Goal: Communication & Community: Answer question/provide support

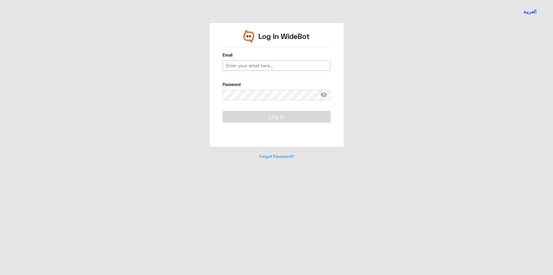
type input "[EMAIL_ADDRESS][DOMAIN_NAME]"
click at [271, 118] on button "Log In" at bounding box center [277, 117] width 108 height 12
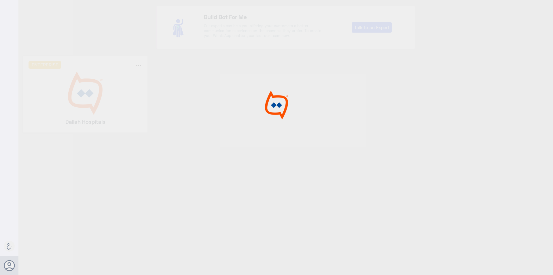
click at [75, 111] on div at bounding box center [276, 138] width 553 height 276
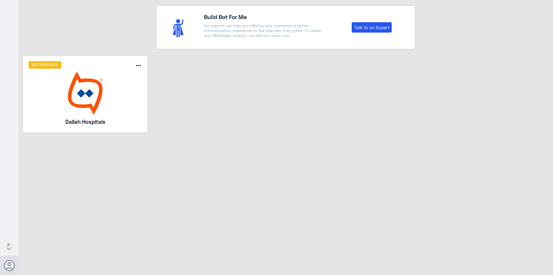
click at [85, 104] on img at bounding box center [86, 92] width 114 height 43
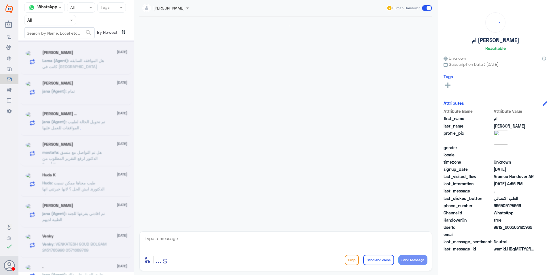
click at [57, 26] on nav "Channel WhatsApp Status × All Tags Agent Filter All search By Newest ⇅" at bounding box center [75, 21] width 115 height 39
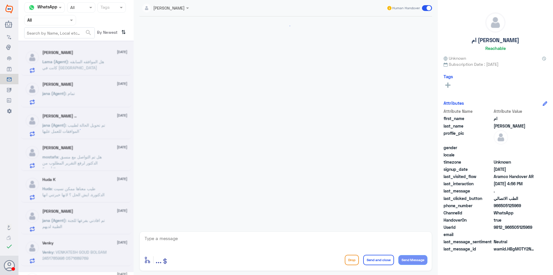
click at [55, 20] on input "text" at bounding box center [43, 20] width 32 height 7
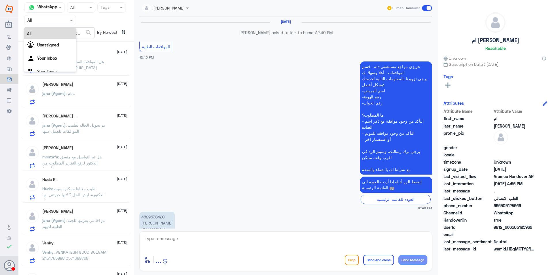
scroll to position [341, 0]
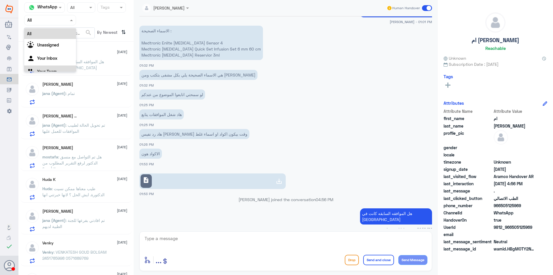
click at [57, 67] on div "Your Team" at bounding box center [50, 71] width 52 height 13
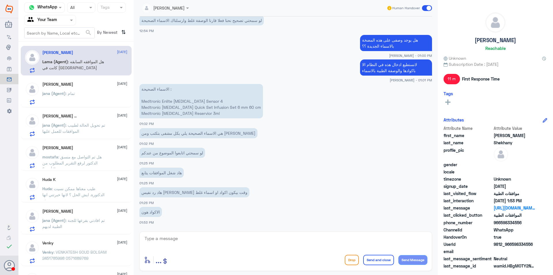
scroll to position [197, 0]
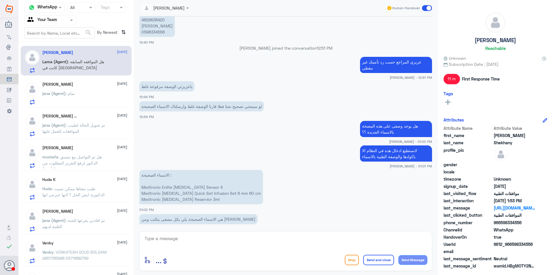
click at [153, 34] on p "4829638420 [PERSON_NAME] 0598334556" at bounding box center [156, 26] width 35 height 22
copy p "0598334556"
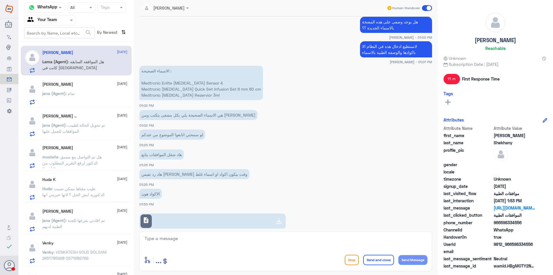
scroll to position [341, 0]
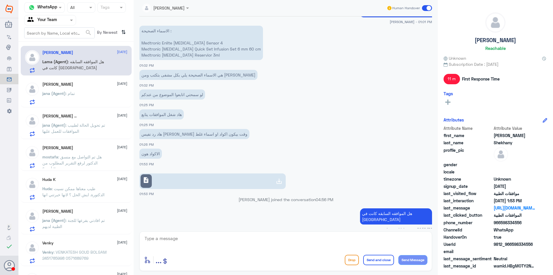
click at [173, 178] on link "description" at bounding box center [212, 181] width 146 height 16
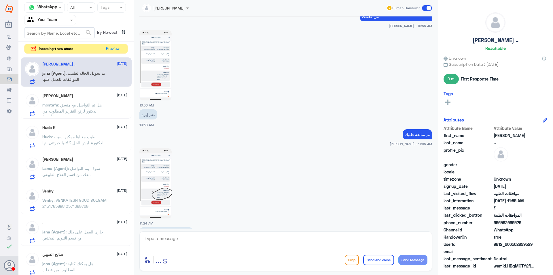
scroll to position [464, 0]
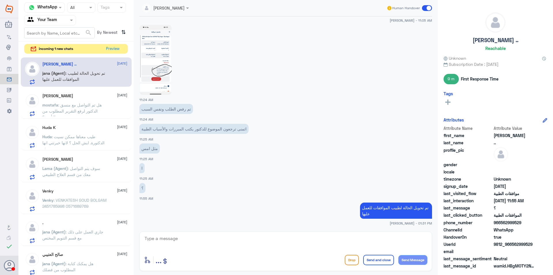
click at [59, 20] on input "text" at bounding box center [43, 20] width 32 height 7
click at [54, 50] on Inbox "Your Inbox" at bounding box center [47, 50] width 20 height 5
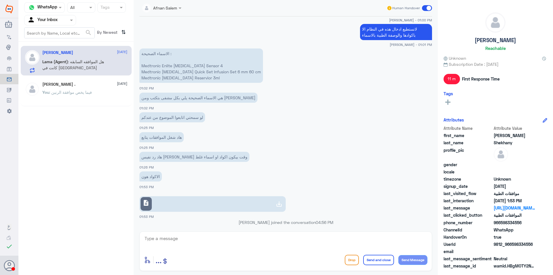
scroll to position [351, 0]
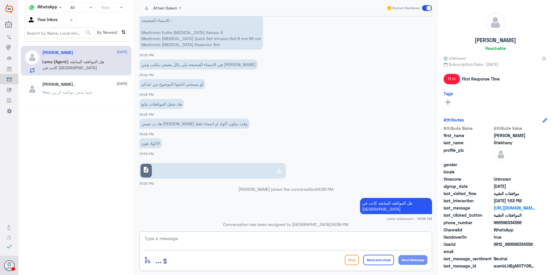
click at [220, 237] on textarea at bounding box center [286, 241] width 284 height 14
click at [231, 240] on textarea at bounding box center [286, 241] width 284 height 14
type textarea "u"
click at [313, 242] on textarea at bounding box center [286, 241] width 284 height 14
click at [210, 239] on textarea "كم تم التوضيح لكم مسبقاً الخدمات المطلوبه لايوجد عليها تعاقد في المستشفى والرد …" at bounding box center [286, 241] width 284 height 14
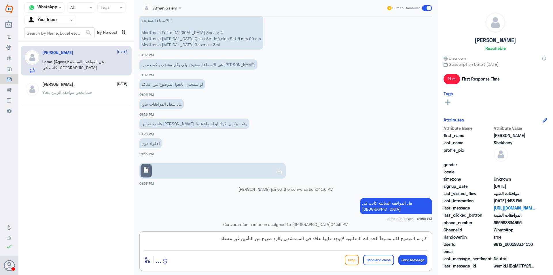
click at [294, 238] on textarea "كم تم التوضيح لكم مسبقاً الخدمات المطلوبه لايوجد عليها تعاقد في المستشفى والرد …" at bounding box center [286, 241] width 284 height 14
click at [313, 239] on textarea "كم تم التوضيح لكم مسبقاً الخدمات المطلوبه لايوجد عليها تعاقد في [GEOGRAPHIC_DAT…" at bounding box center [286, 241] width 284 height 14
click at [192, 237] on textarea "كم تم التوضيح لكم مسبقاً الخدمات المطلوبه لايوجد عليها تعاقد حتى الان في [GEOGR…" at bounding box center [286, 241] width 284 height 14
type textarea "كم تم التوضيح لكم مسبقاً الخدمات المطلوبه لايوجد عليها تعاقد حتى الان في [GEOGR…"
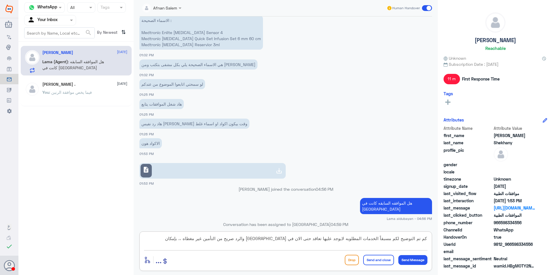
click at [200, 240] on textarea "كم تم التوضيح لكم مسبقاً الخدمات المطلوبه لايوجد عليها تعاقد حتى الان في [GEOGR…" at bounding box center [286, 241] width 284 height 14
click at [48, 15] on div "Agent Filter Your Inbox" at bounding box center [50, 20] width 52 height 10
click at [52, 67] on div "Your Team" at bounding box center [50, 64] width 52 height 13
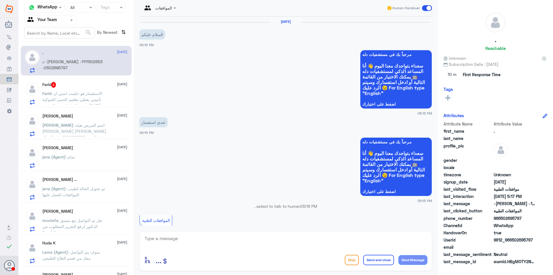
scroll to position [190, 0]
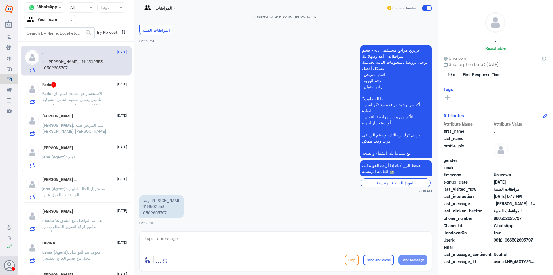
drag, startPoint x: 134, startPoint y: 105, endPoint x: 122, endPoint y: 115, distance: 16.2
click at [131, 137] on div "Channel WhatsApp Status × All Tags Agent Filter Your Team search By Newest ⇅ . …" at bounding box center [285, 138] width 535 height 276
click at [58, 20] on input "text" at bounding box center [43, 20] width 32 height 7
click at [56, 41] on div "Unassigned" at bounding box center [50, 38] width 52 height 13
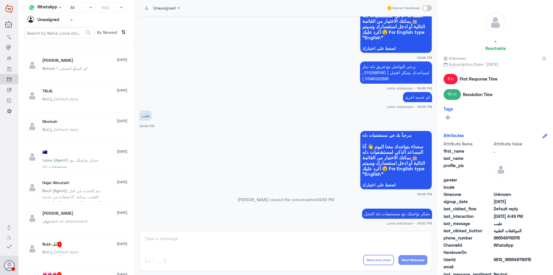
scroll to position [58, 0]
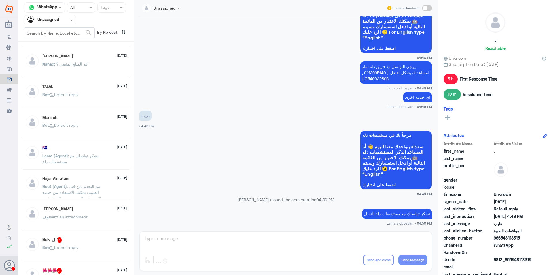
click at [75, 212] on div "[PERSON_NAME] [DATE] نوف sent an attachment" at bounding box center [84, 217] width 85 height 22
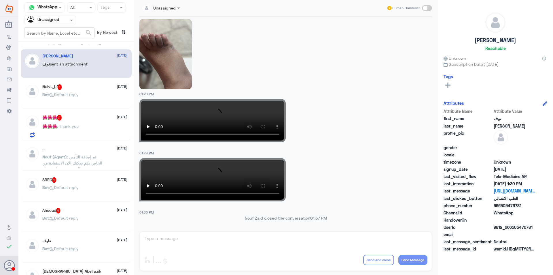
scroll to position [259, 0]
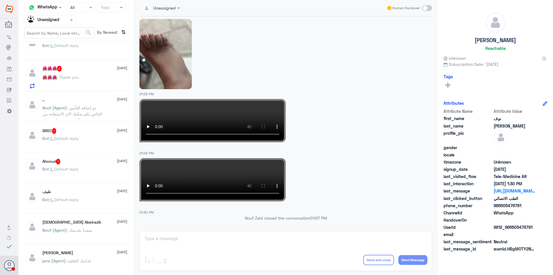
click at [78, 178] on p "Bot : Default reply" at bounding box center [60, 173] width 36 height 14
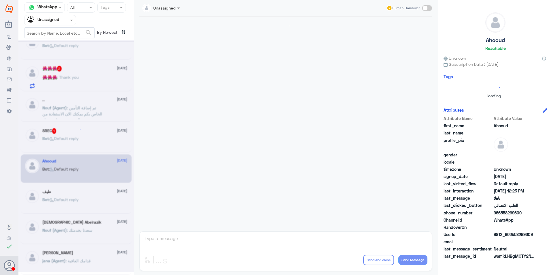
scroll to position [233, 0]
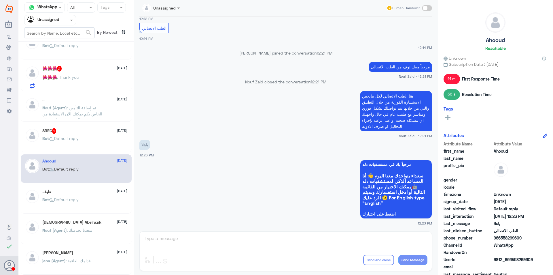
click at [83, 195] on div "طيف [DATE] Bot : Default reply" at bounding box center [84, 200] width 85 height 22
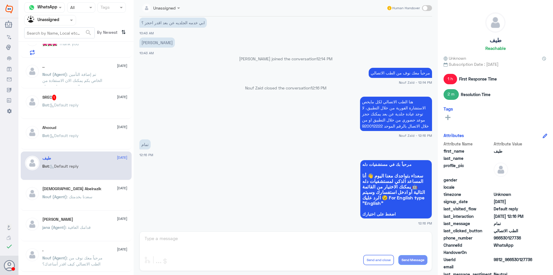
scroll to position [317, 0]
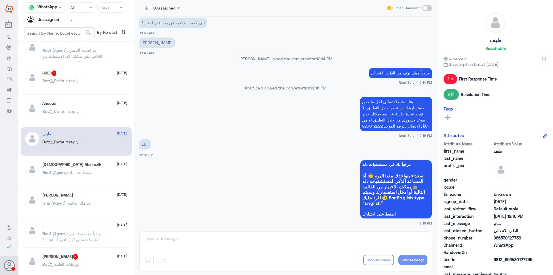
click at [84, 199] on div "[PERSON_NAME] [DATE] jana (Agent) : قدامك العافية" at bounding box center [84, 204] width 85 height 22
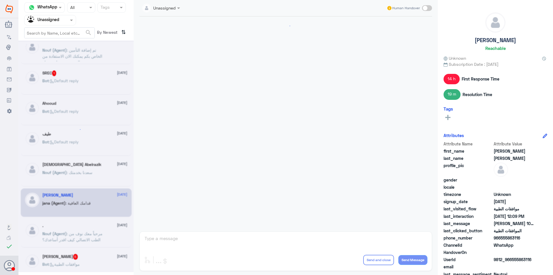
scroll to position [614, 0]
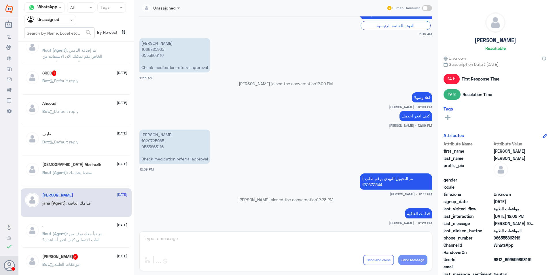
click at [76, 243] on p "Nouf (Agent) : مرحباً معك نوف من الطب الاتصالي كيف اقدر أساعدك؟" at bounding box center [74, 237] width 65 height 14
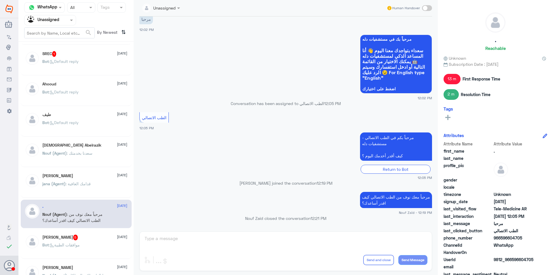
scroll to position [346, 0]
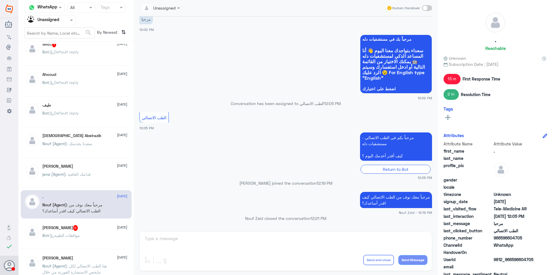
click at [89, 233] on div "Bot : موافقات الطبية" at bounding box center [84, 239] width 85 height 13
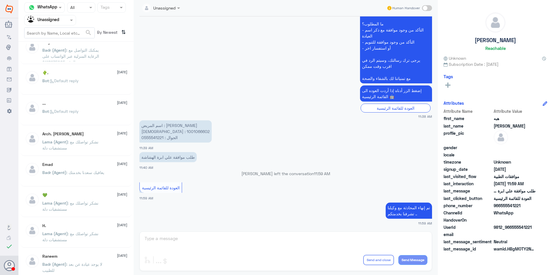
scroll to position [291, 0]
click at [97, 164] on div "Emad [DATE]" at bounding box center [84, 162] width 85 height 5
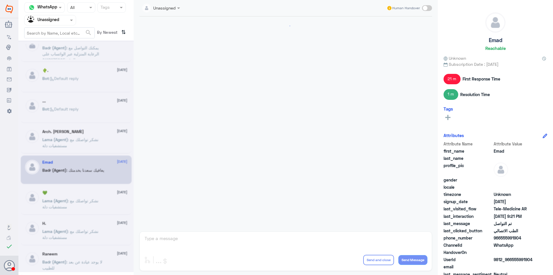
scroll to position [245, 0]
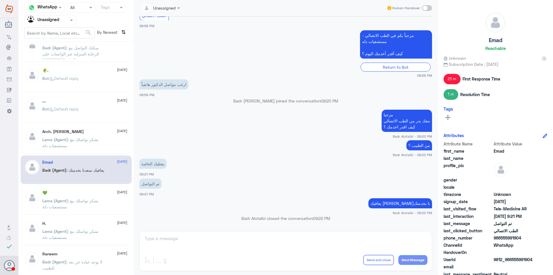
click at [79, 229] on span ": نشكر تواصلك مع مستشفيات دلة" at bounding box center [70, 234] width 56 height 11
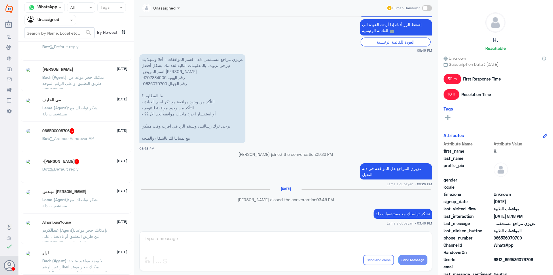
scroll to position [3, 0]
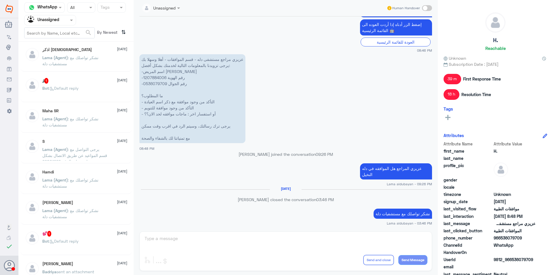
click at [71, 95] on p "Bot : Default reply" at bounding box center [60, 92] width 36 height 14
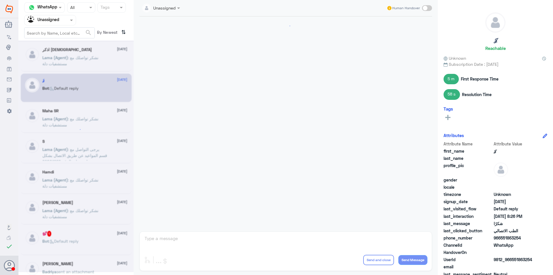
scroll to position [197, 0]
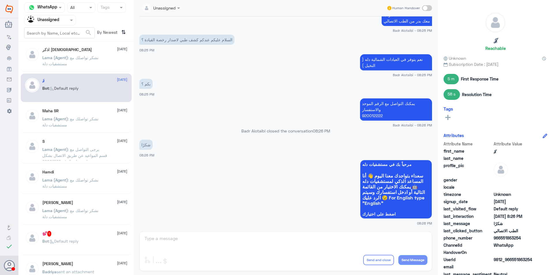
click at [84, 200] on div "[PERSON_NAME] [DATE] Lama (Agent) : نشكر تواصلك مع مستشفيات دلة" at bounding box center [76, 210] width 111 height 29
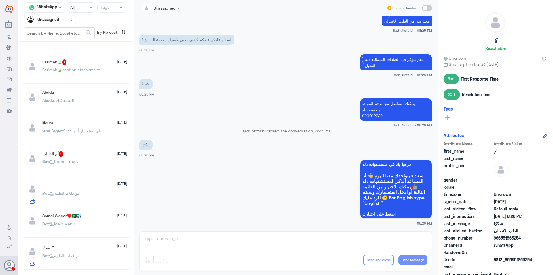
click at [84, 10] on div at bounding box center [81, 7] width 28 height 7
click at [84, 43] on div "Closed" at bounding box center [81, 42] width 28 height 11
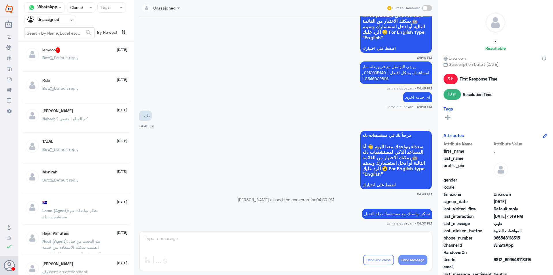
click at [66, 78] on div "Rola [DATE]" at bounding box center [84, 80] width 85 height 5
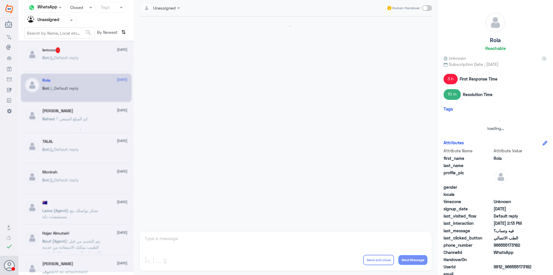
click at [76, 112] on div at bounding box center [75, 155] width 115 height 231
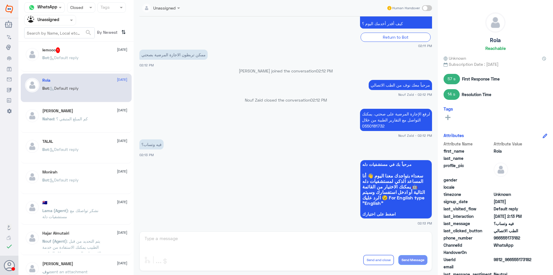
click at [83, 205] on div "🇦🇺 [DATE] Lama (Agent) : نشكر تواصلك مع مستشفيات دلة" at bounding box center [84, 211] width 85 height 22
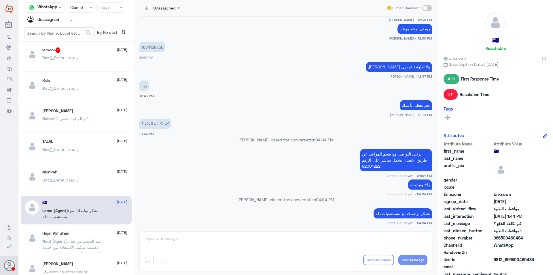
click at [83, 239] on span ": يتم التحديد من قبل الطبيب يمكنك الاستفادة من خدمة الاستشارة الفورية من خلال ا…" at bounding box center [73, 261] width 63 height 47
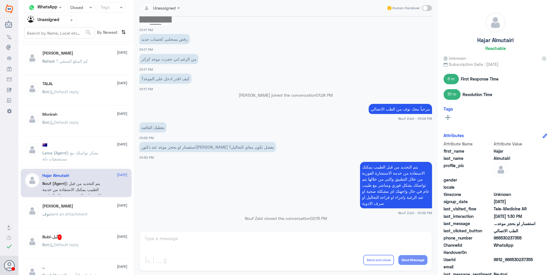
click at [90, 216] on div "نوف sent an attachment" at bounding box center [84, 218] width 85 height 13
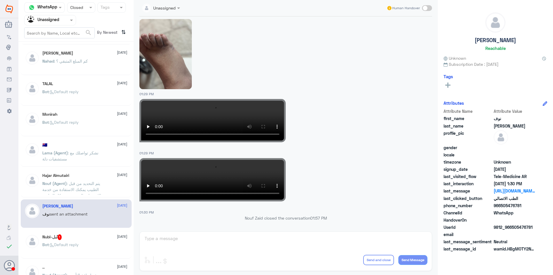
click at [82, 244] on div "Bot : Default reply" at bounding box center [84, 249] width 85 height 13
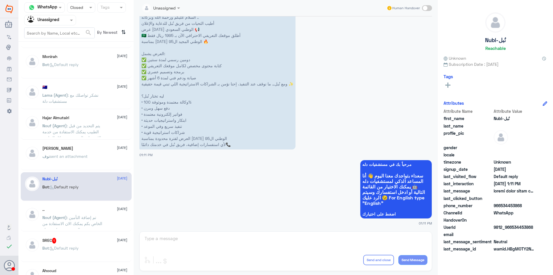
click at [87, 218] on span ": تم إضافة التأمين الخاص بكم يمكنك الان الاستفادة من الخدمة، سعدنا بخدمتك" at bounding box center [72, 223] width 60 height 17
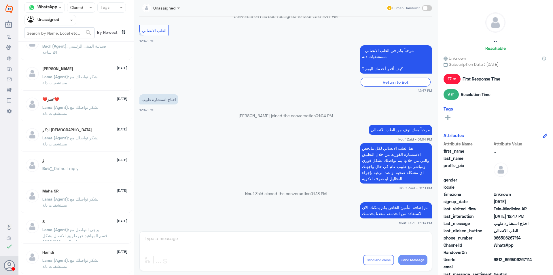
click at [82, 210] on p "Lama (Agent) : نشكر تواصلك مع مستشفيات دلة" at bounding box center [74, 203] width 65 height 14
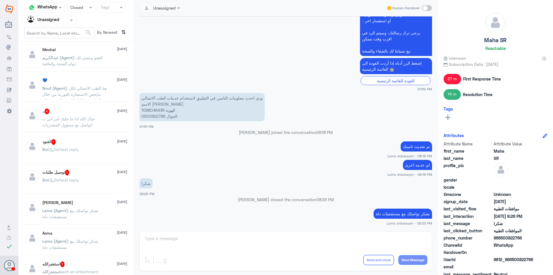
click at [83, 96] on span ": هنا الطب الاتصالي لكل مايخص الاستشارة الفورية من خلال التطبيق، يمكنك الاستفسا…" at bounding box center [74, 97] width 64 height 23
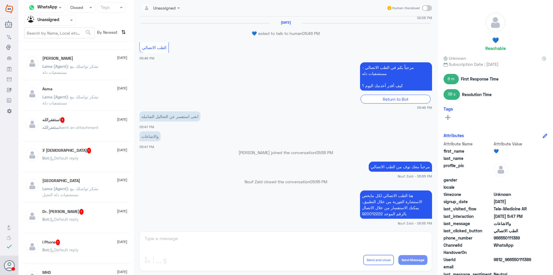
click at [86, 224] on div "Bot : Default reply" at bounding box center [84, 223] width 85 height 13
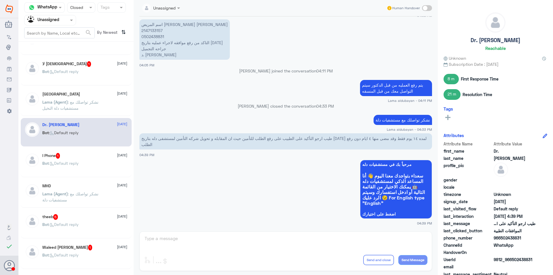
click at [84, 181] on div "MHD [DATE] Lama (Agent) : نشكر تواصلك مع مستشفيات دلة" at bounding box center [76, 193] width 111 height 29
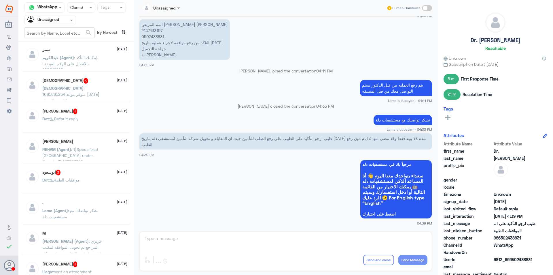
click at [71, 75] on div "[DEMOGRAPHIC_DATA] 3 [DATE] [DEMOGRAPHIC_DATA] : 1095895254 متوفر موعد [DATE] ب…" at bounding box center [76, 87] width 111 height 29
click at [71, 68] on p "[PERSON_NAME] (Agent) : بإمكانك التأكد بالاتصال على الرقم الموحد : 920012222" at bounding box center [74, 61] width 65 height 14
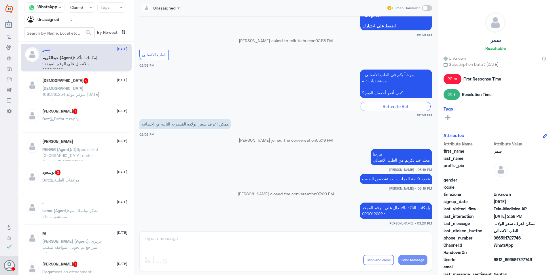
drag, startPoint x: 102, startPoint y: 106, endPoint x: 102, endPoint y: 103, distance: 3.2
click at [103, 107] on div "[PERSON_NAME] 1 [DATE] Bot : Default reply" at bounding box center [76, 118] width 111 height 29
click at [80, 92] on span ": 1095895254 متوفر موعد [DATE] بالاشعه السونار" at bounding box center [70, 94] width 57 height 17
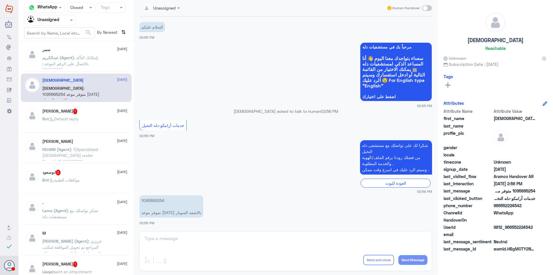
click at [78, 111] on h5 "[PERSON_NAME] 1" at bounding box center [59, 111] width 35 height 6
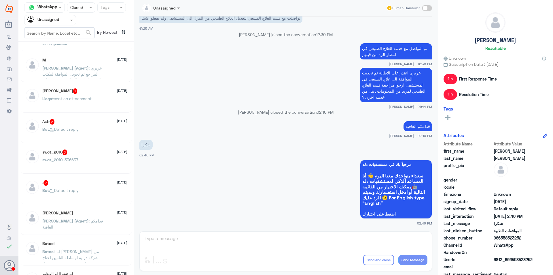
click at [84, 208] on div "[PERSON_NAME] [DATE] [PERSON_NAME] (Agent) : قدامكم العافية" at bounding box center [76, 220] width 111 height 29
click at [92, 214] on div "[PERSON_NAME] [DATE]" at bounding box center [84, 212] width 85 height 5
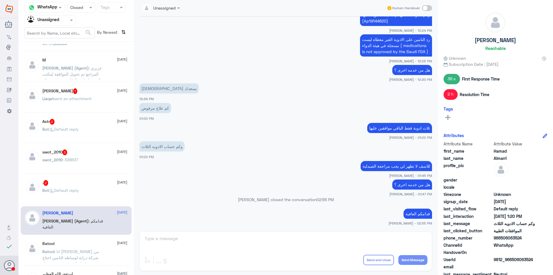
click at [82, 245] on div "Batool [DATE]" at bounding box center [84, 243] width 85 height 5
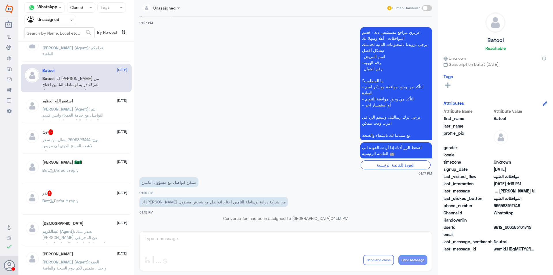
click at [89, 116] on span ": يتم التواصل مع خدمة العملاء وليس قسم الموافقات الطبية , هذا القسم فقط لمتابعة…" at bounding box center [72, 126] width 61 height 41
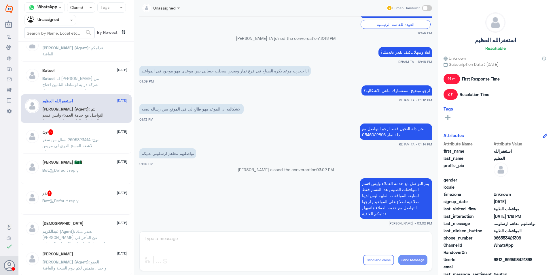
click at [98, 137] on span "نون" at bounding box center [96, 139] width 6 height 5
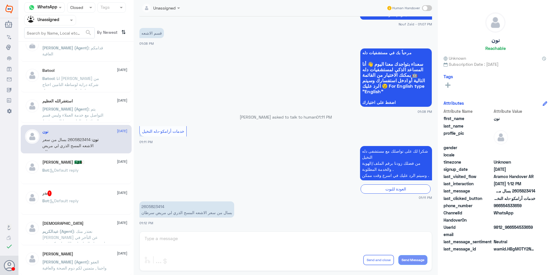
click at [82, 168] on div "Bot : Default reply" at bounding box center [84, 174] width 85 height 13
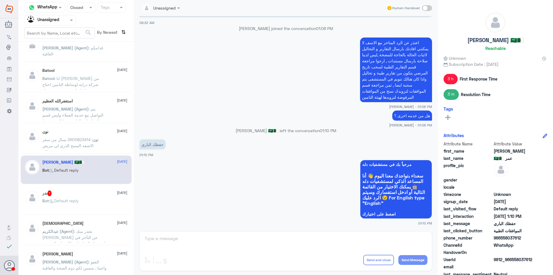
click at [85, 198] on div "بدر 1 [DATE] Bot : Default reply" at bounding box center [84, 201] width 85 height 22
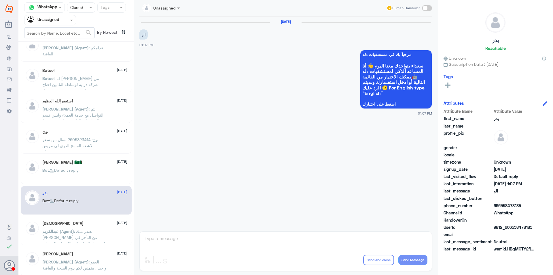
click at [87, 231] on span ": نعتذر منك [PERSON_NAME] عن التأخر في استرجاع المبلغ بإذن الله راح تكون في حسا…" at bounding box center [73, 240] width 63 height 23
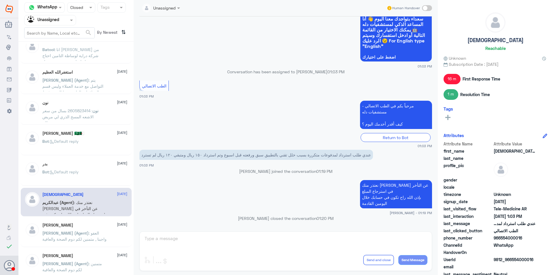
click at [95, 242] on p "[PERSON_NAME] (Agent) : العفو واجبنا , متمنين لكم دوم الصحة والعافية" at bounding box center [74, 237] width 65 height 14
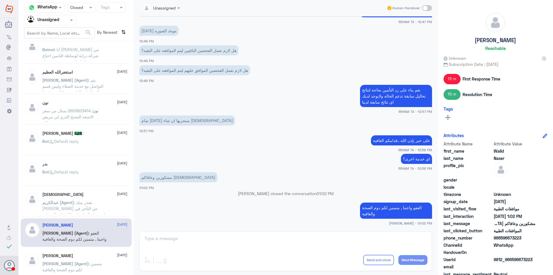
click at [79, 257] on div "[PERSON_NAME] [DATE]" at bounding box center [84, 255] width 85 height 5
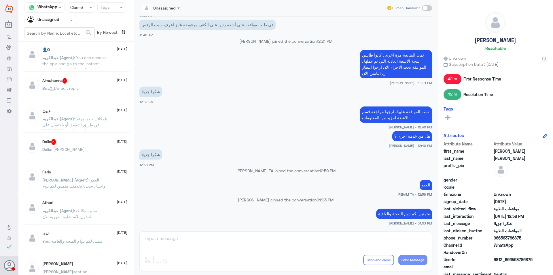
click at [73, 56] on span "عبدالكريم (Agent)" at bounding box center [58, 57] width 32 height 5
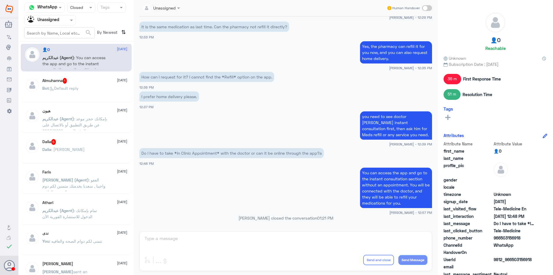
click at [90, 86] on div "Bot : Default reply" at bounding box center [84, 92] width 85 height 13
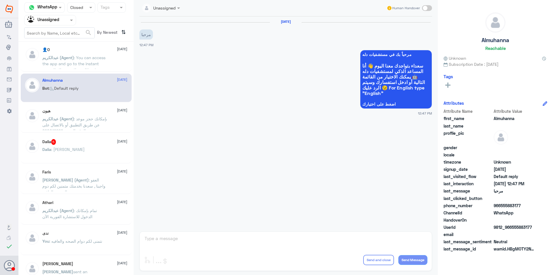
click at [80, 238] on p "You : نتمنى لكم دوام الصحه والعافيه" at bounding box center [72, 245] width 60 height 14
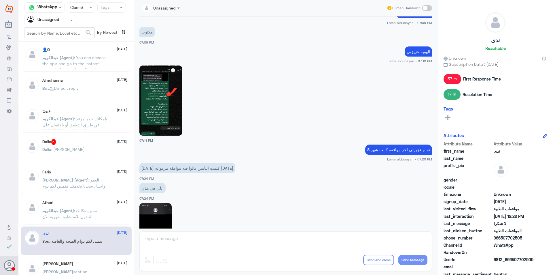
click at [170, 116] on img at bounding box center [160, 100] width 43 height 70
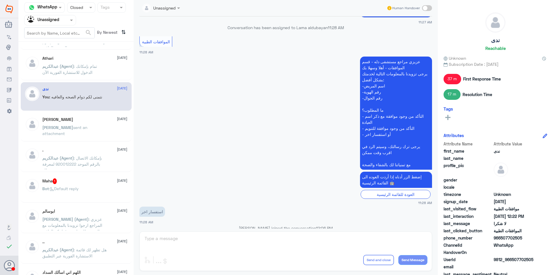
click at [47, 21] on input "text" at bounding box center [43, 20] width 32 height 7
click at [58, 62] on div "Your Team" at bounding box center [50, 64] width 52 height 13
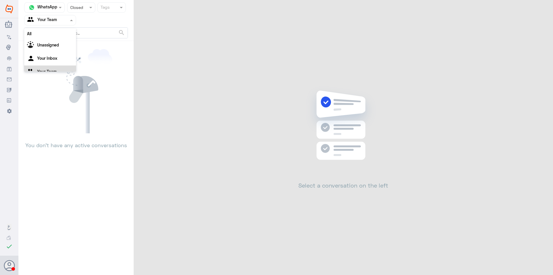
click at [36, 18] on input "text" at bounding box center [43, 20] width 32 height 7
click at [54, 51] on Inbox "Your Inbox" at bounding box center [47, 50] width 20 height 5
click at [80, 5] on input "text" at bounding box center [75, 7] width 11 height 7
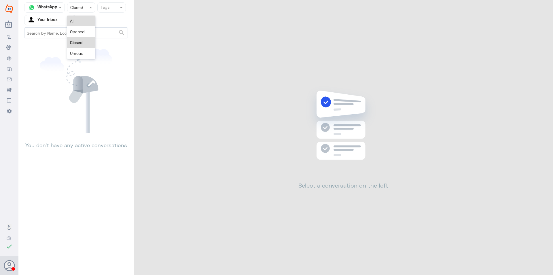
click at [79, 23] on div "All" at bounding box center [81, 21] width 28 height 11
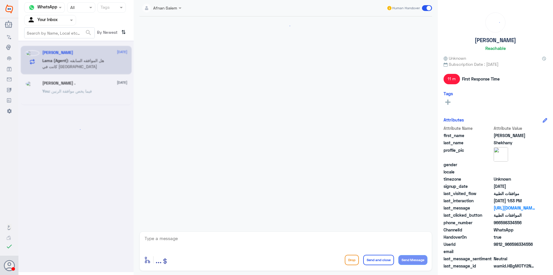
scroll to position [351, 0]
